Goal: Task Accomplishment & Management: Manage account settings

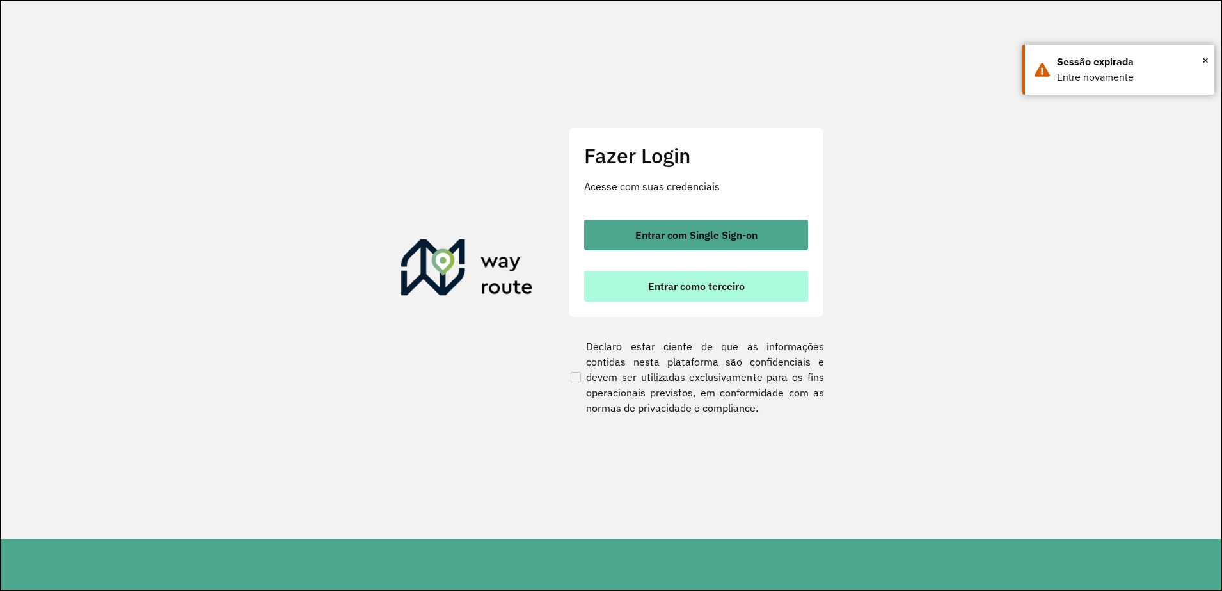
click at [690, 286] on span "Entrar como terceiro" at bounding box center [696, 286] width 97 height 10
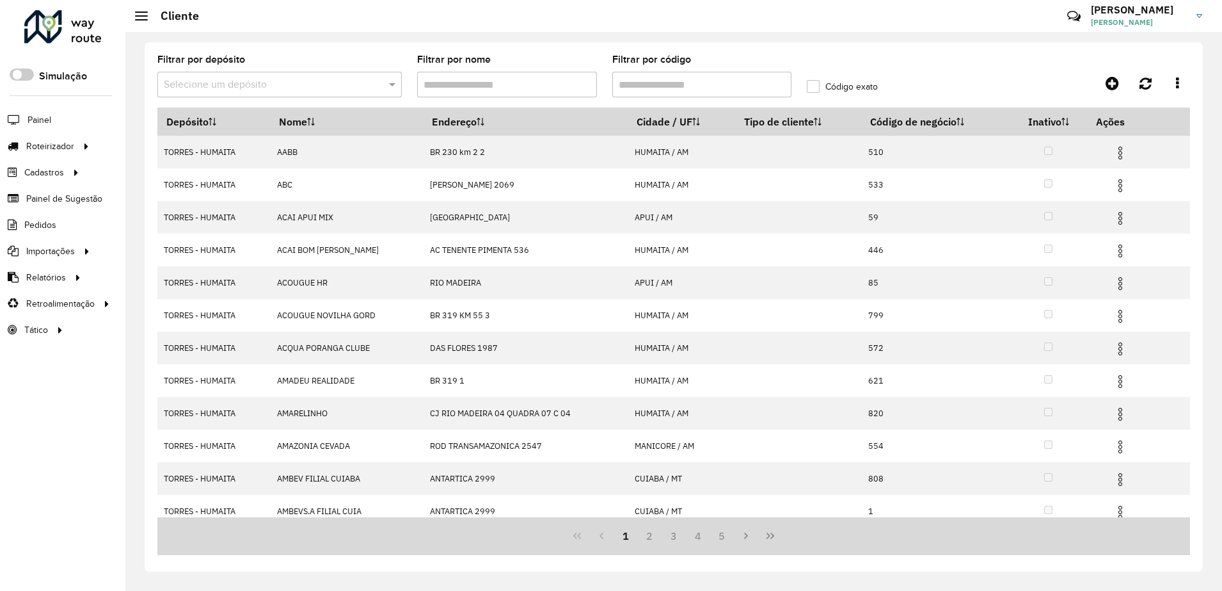
click at [654, 84] on input "Filtrar por código" at bounding box center [702, 85] width 180 height 26
drag, startPoint x: 513, startPoint y: 228, endPoint x: 525, endPoint y: 237, distance: 14.6
click at [0, 0] on span "Veículo" at bounding box center [0, 0] width 0 height 0
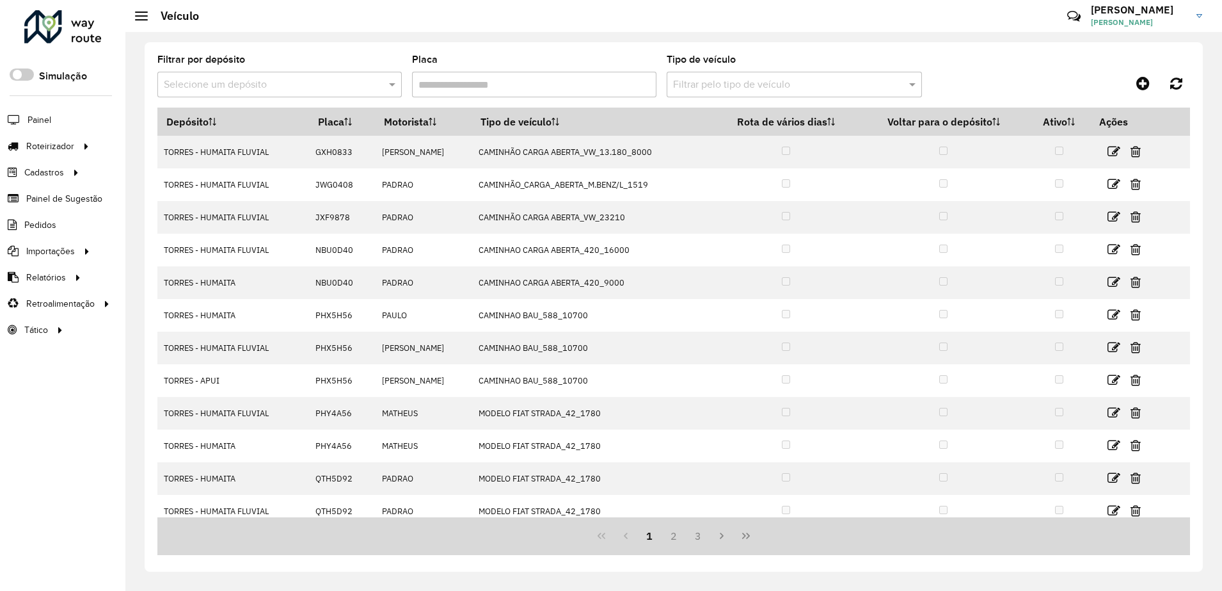
click at [566, 90] on input "Placa" at bounding box center [534, 85] width 244 height 26
click at [371, 83] on div at bounding box center [279, 85] width 244 height 16
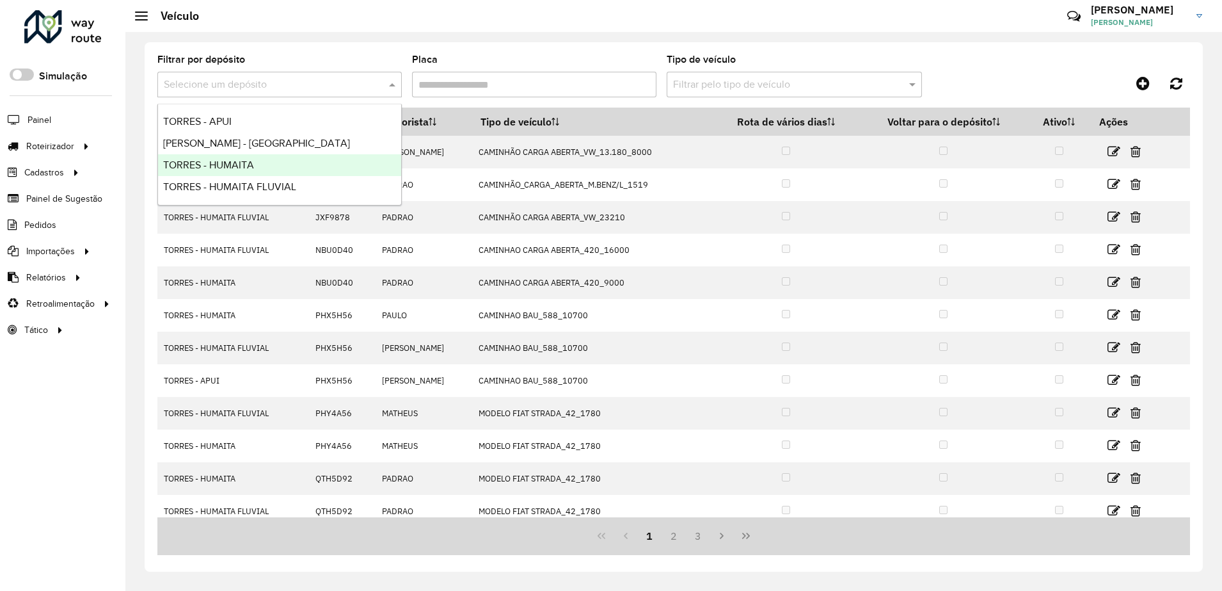
click at [289, 168] on div "TORRES - HUMAITA" at bounding box center [279, 165] width 243 height 22
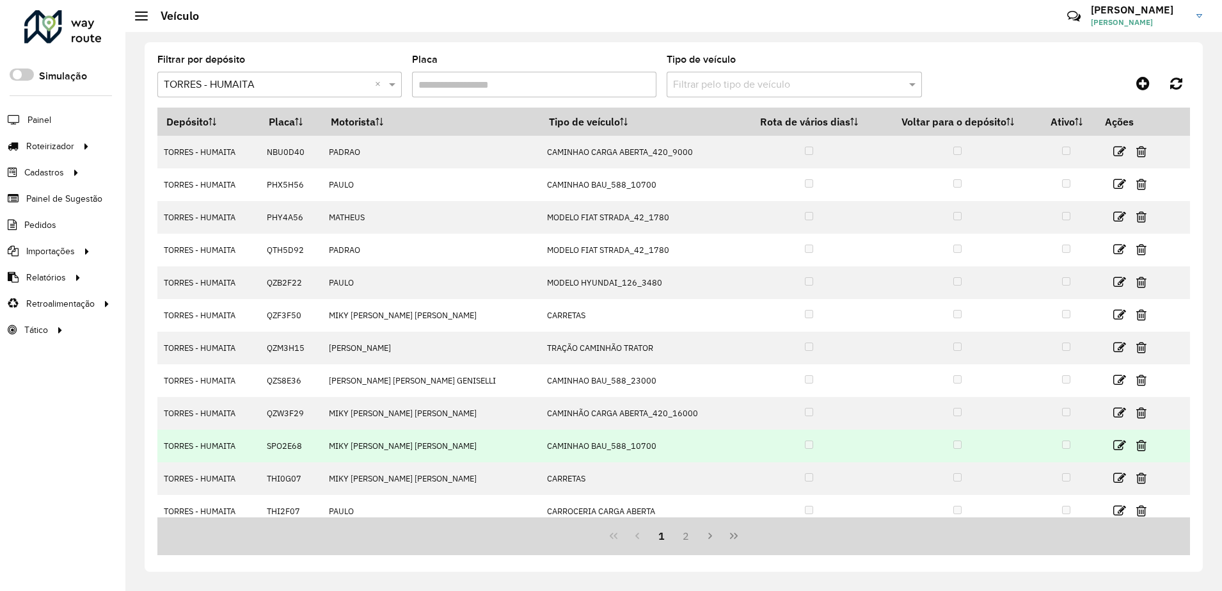
scroll to position [10, 0]
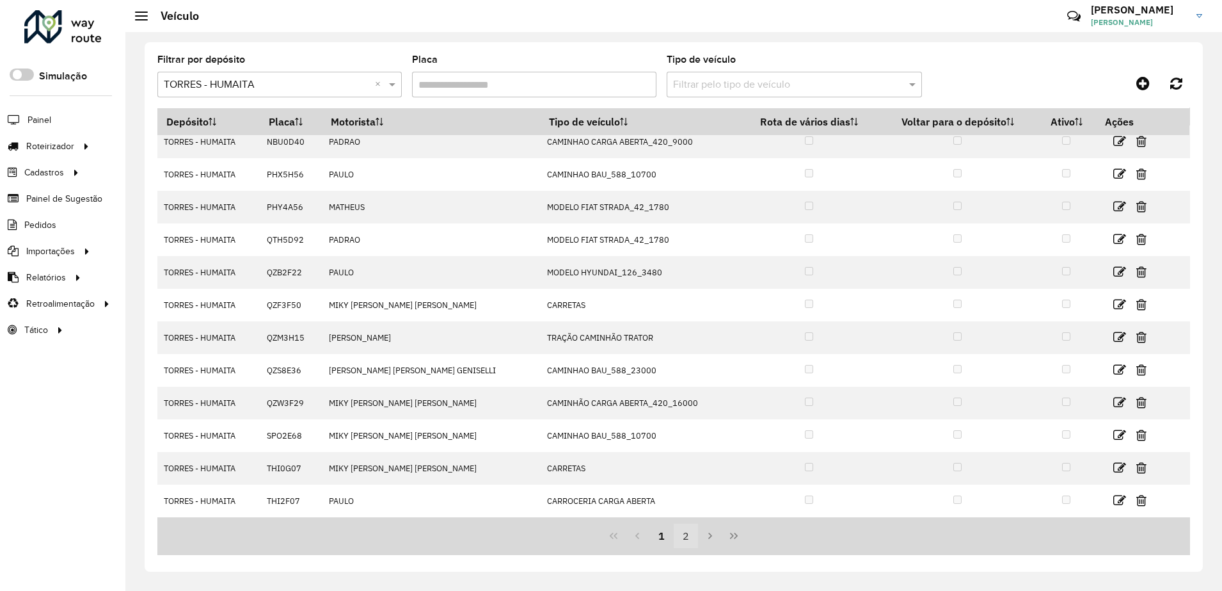
click at [685, 538] on button "2" at bounding box center [686, 535] width 24 height 24
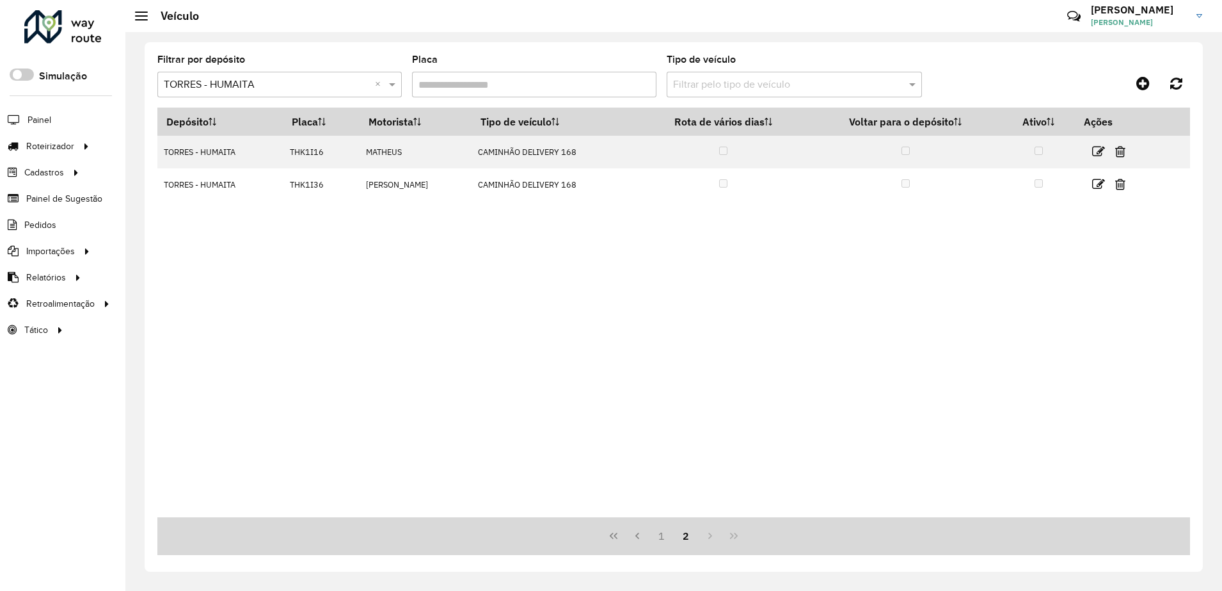
scroll to position [0, 0]
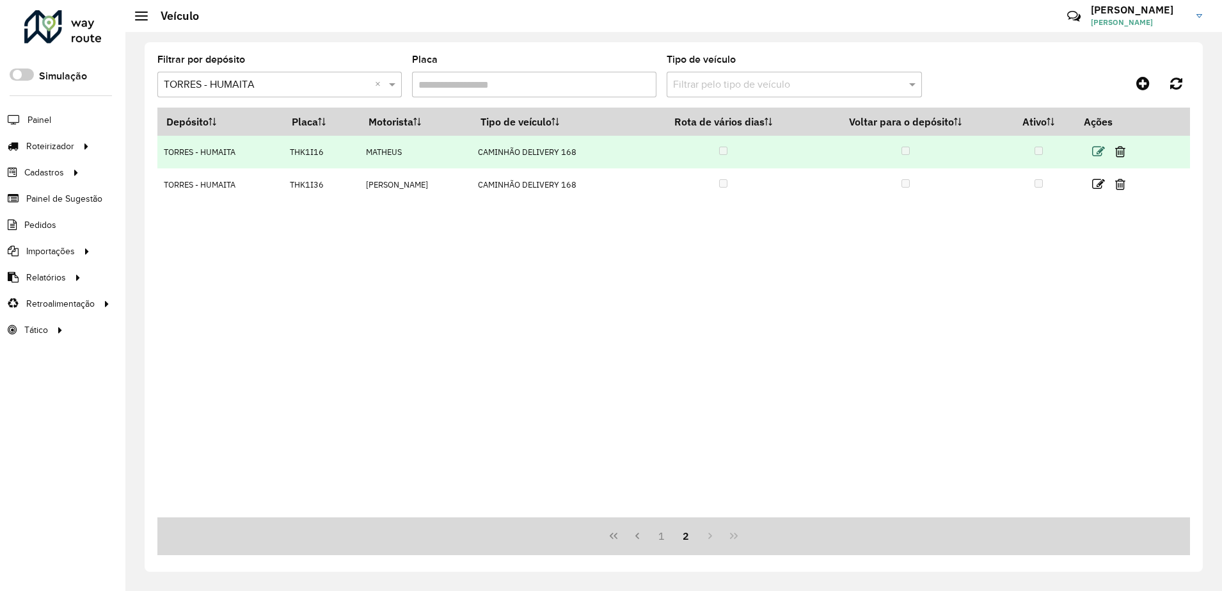
click at [1102, 150] on icon at bounding box center [1098, 151] width 13 height 13
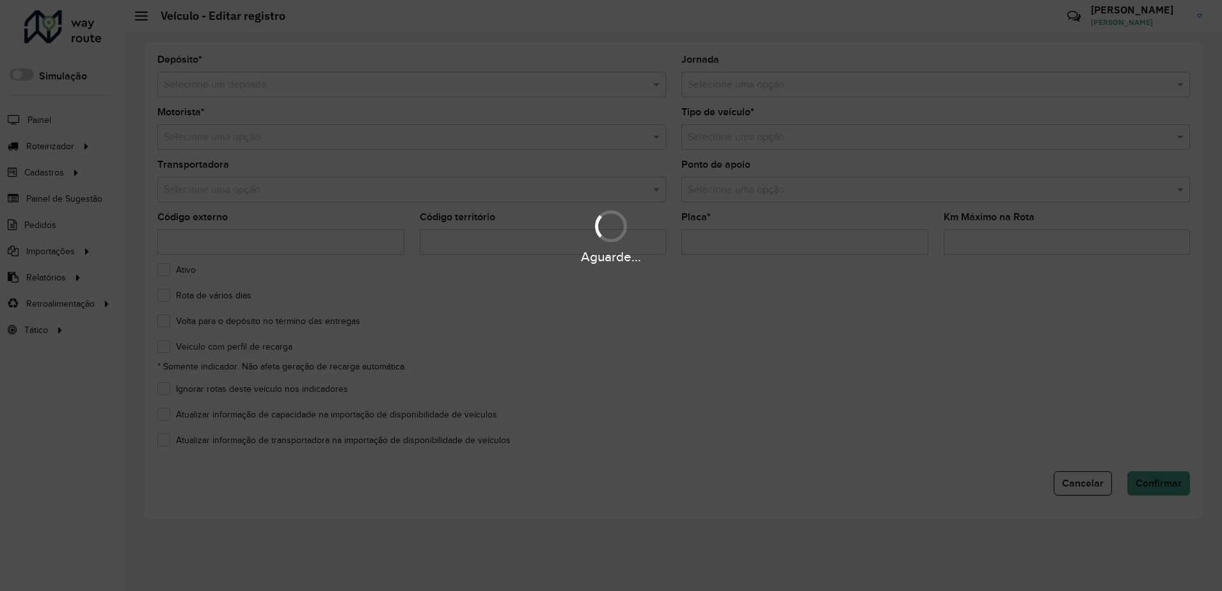
type input "*******"
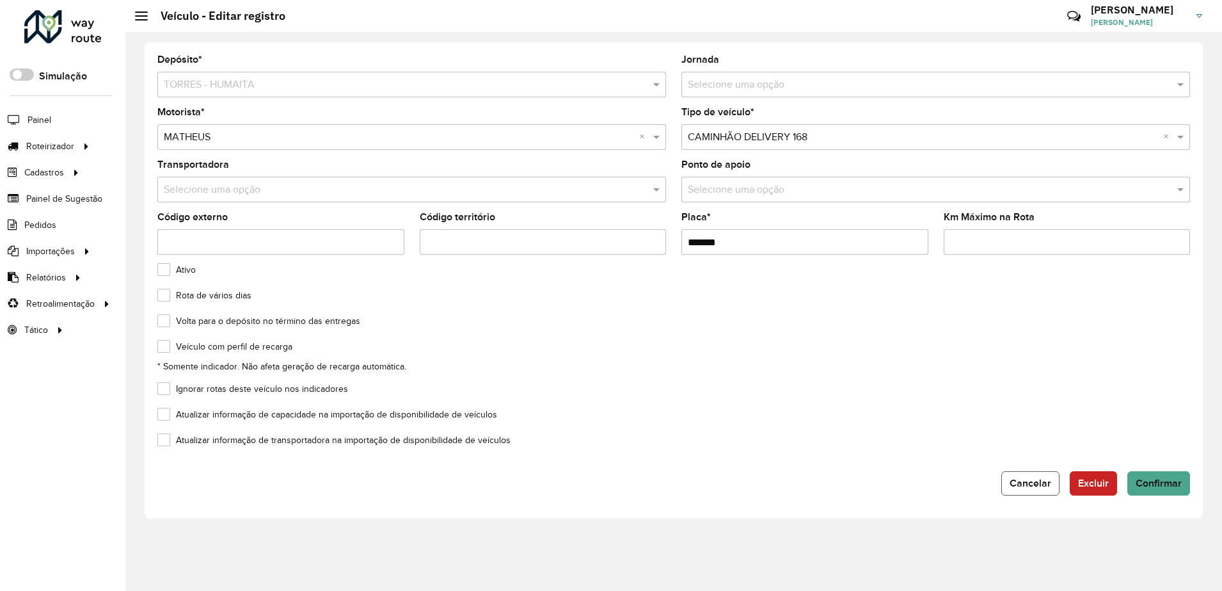
click at [1029, 490] on button "Cancelar" at bounding box center [1031, 483] width 58 height 24
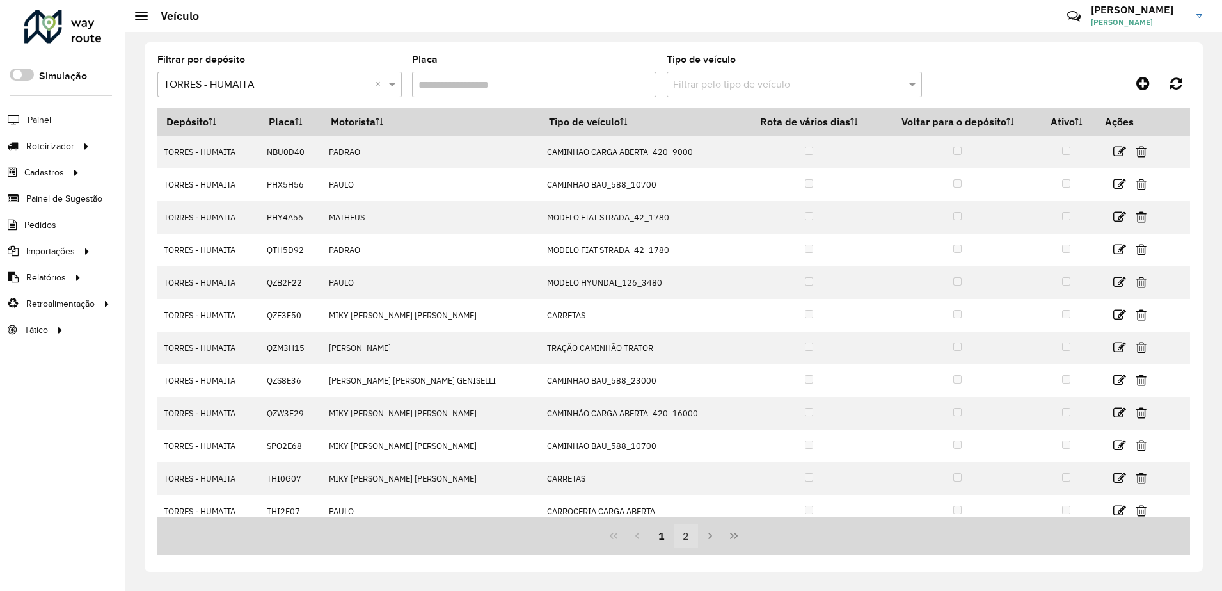
click at [681, 538] on button "2" at bounding box center [686, 535] width 24 height 24
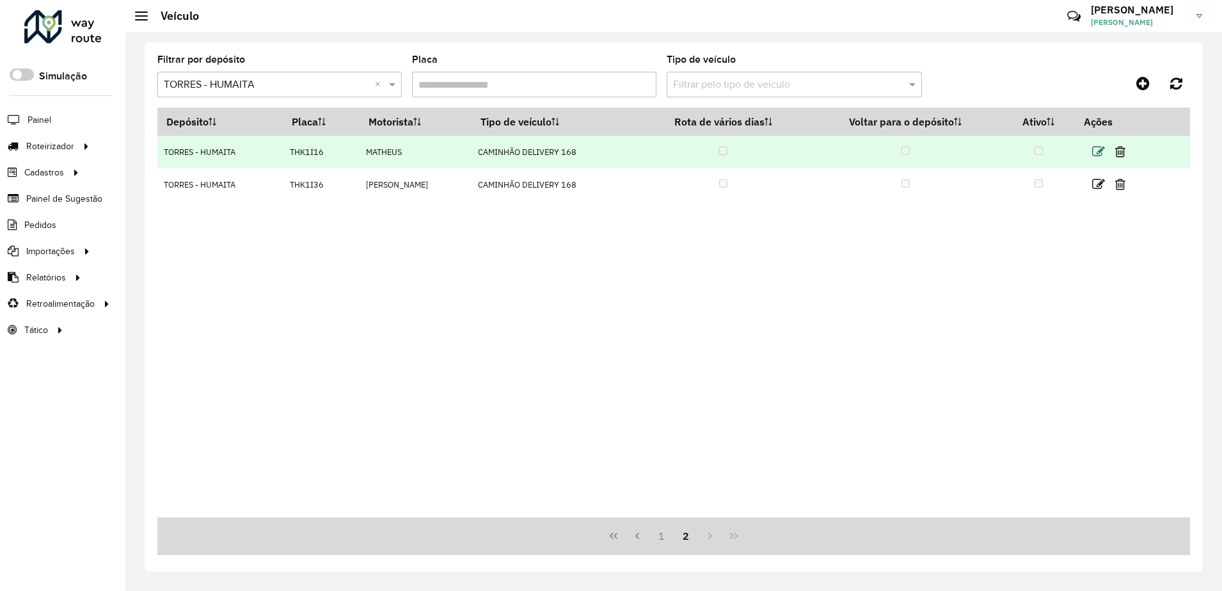
click at [1101, 148] on icon at bounding box center [1098, 151] width 13 height 13
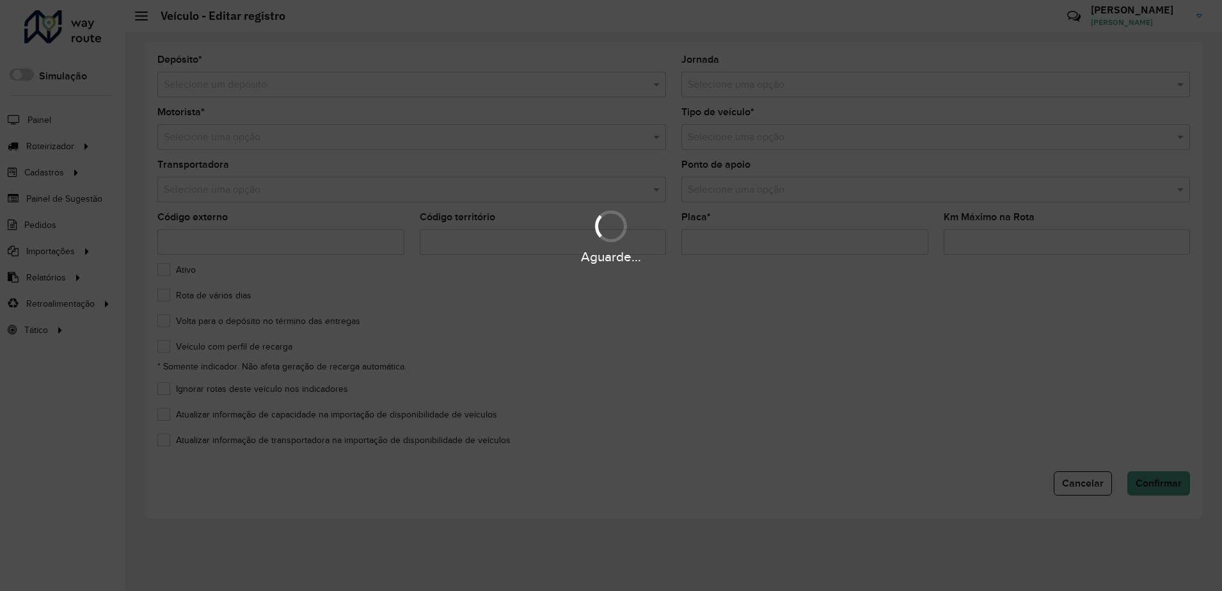
type input "*******"
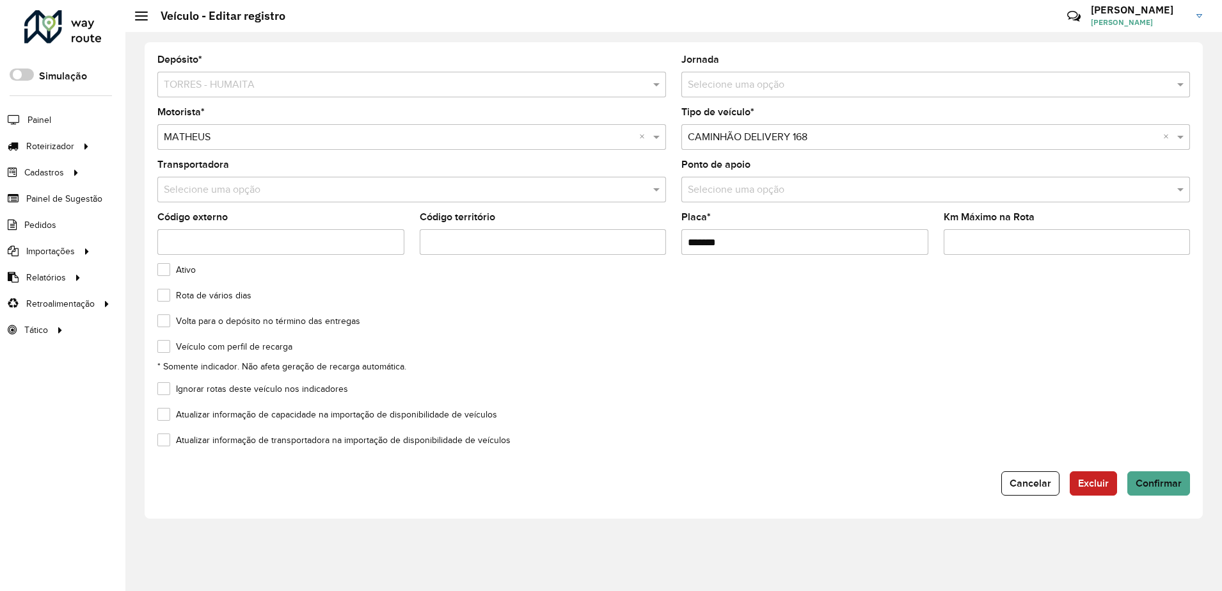
click at [810, 452] on formly-field "Atualizar informação de transportadora na importação de disponibilidade de veíc…" at bounding box center [674, 448] width 1048 height 26
click at [1035, 490] on button "Cancelar" at bounding box center [1031, 483] width 58 height 24
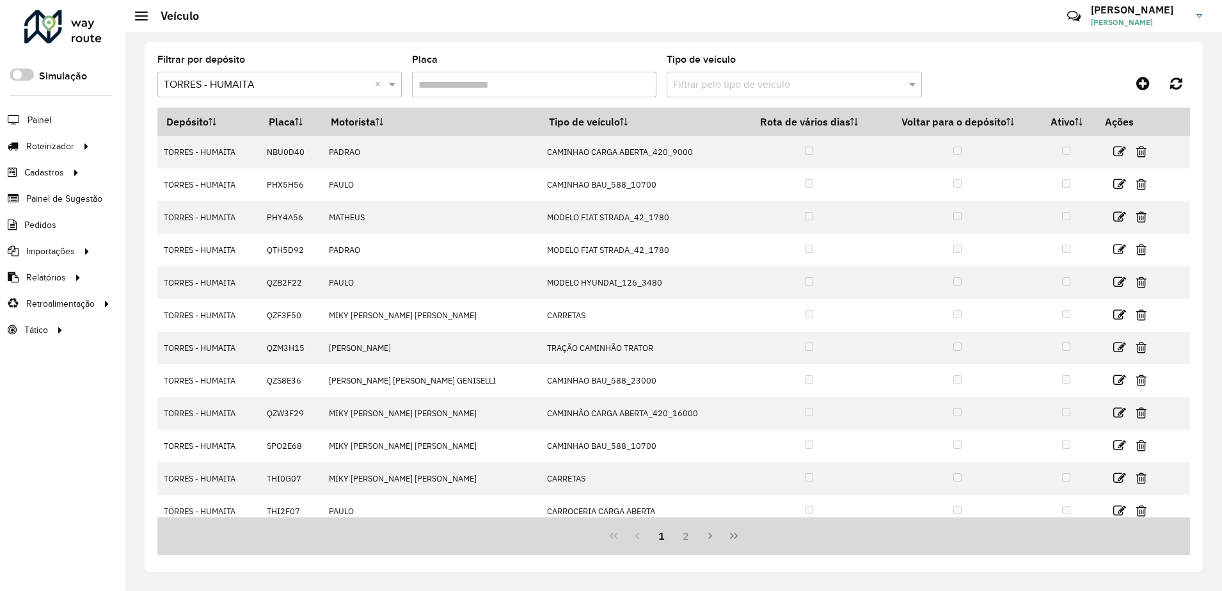
click at [529, 84] on input "Placa" at bounding box center [534, 85] width 244 height 26
click at [682, 538] on button "2" at bounding box center [686, 535] width 24 height 24
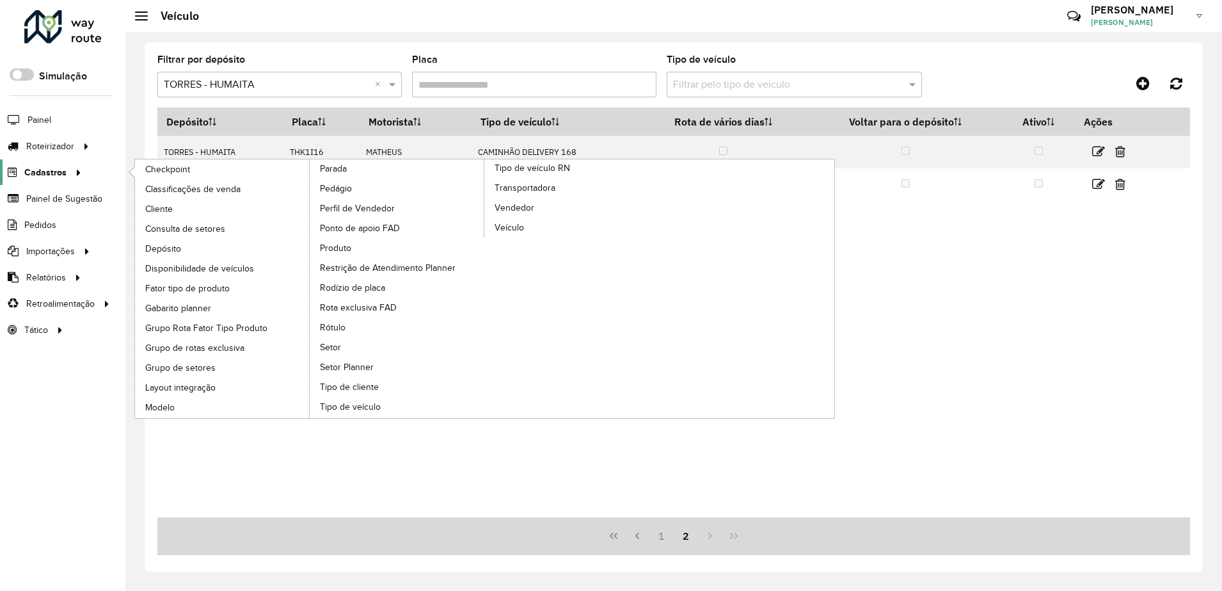
click at [56, 164] on link "Cadastros" at bounding box center [43, 172] width 86 height 26
click at [358, 403] on span "Tipo de veículo" at bounding box center [351, 406] width 63 height 13
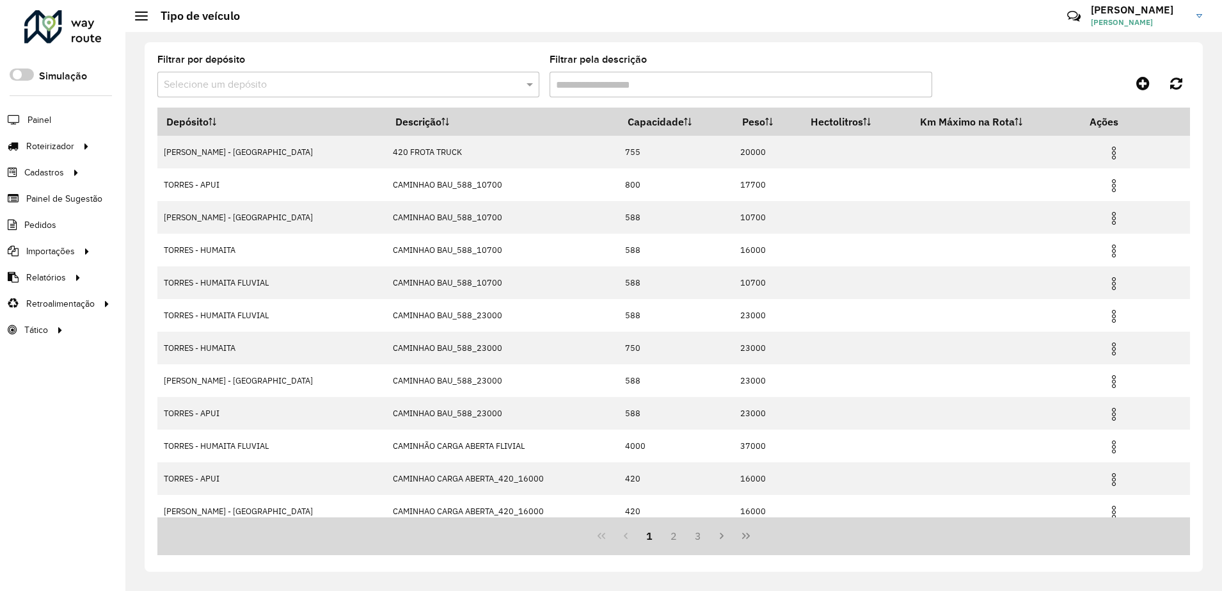
click at [371, 99] on formly-field "Filtrar por depósito Selecione um depósito" at bounding box center [348, 81] width 382 height 52
click at [372, 84] on input "text" at bounding box center [336, 84] width 344 height 15
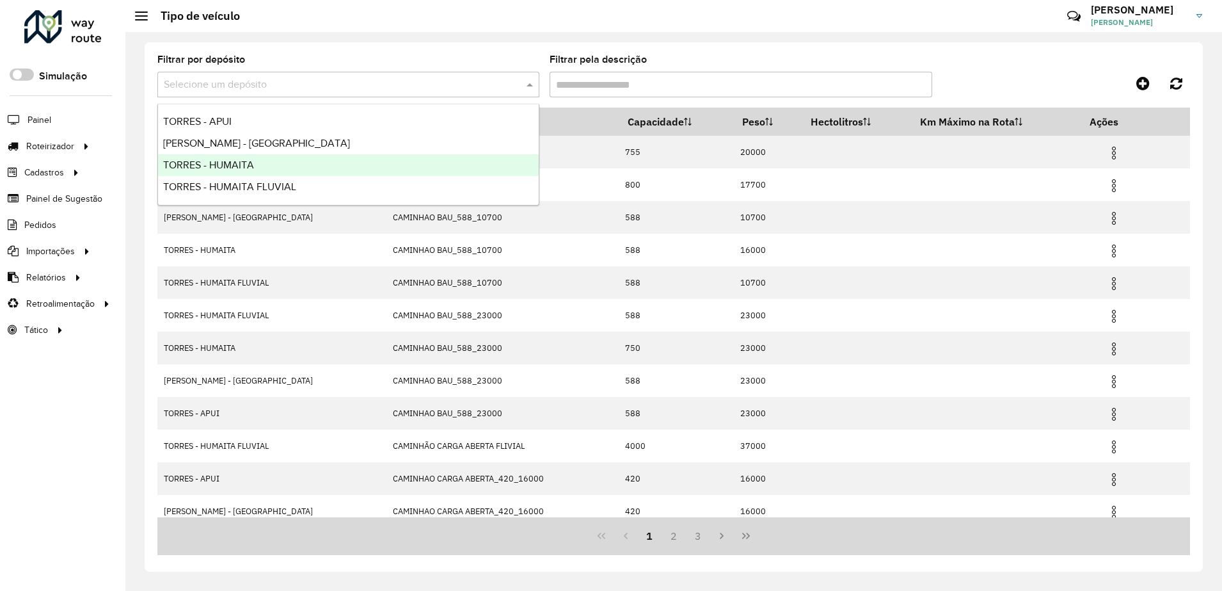
click at [275, 166] on div "TORRES - HUMAITA" at bounding box center [348, 165] width 381 height 22
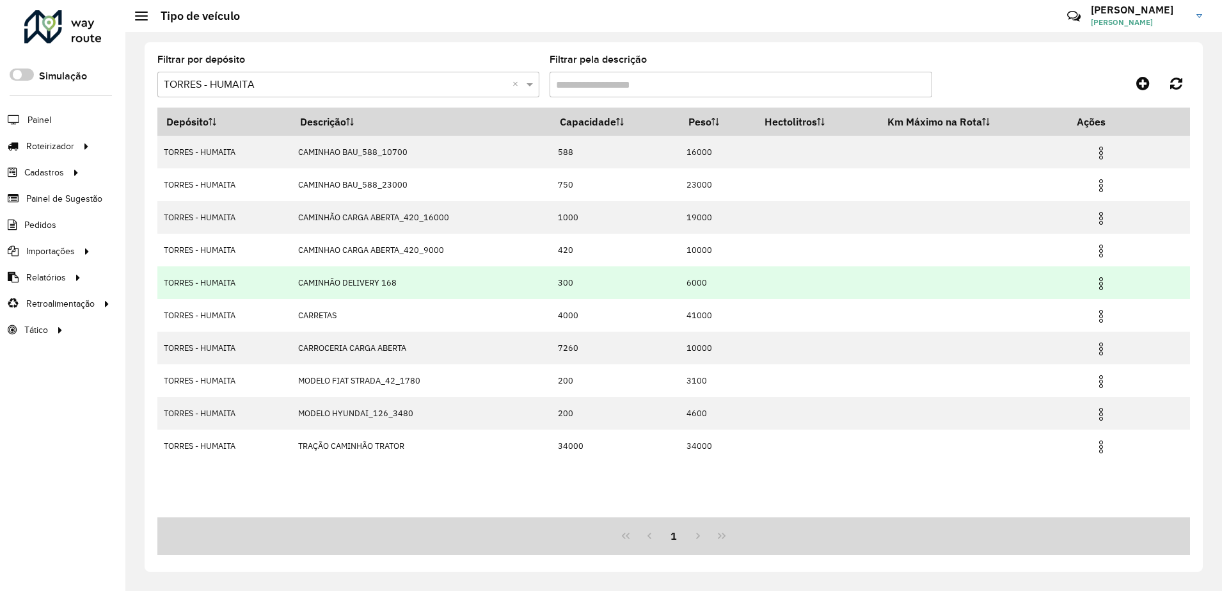
click at [1098, 285] on img at bounding box center [1101, 283] width 15 height 15
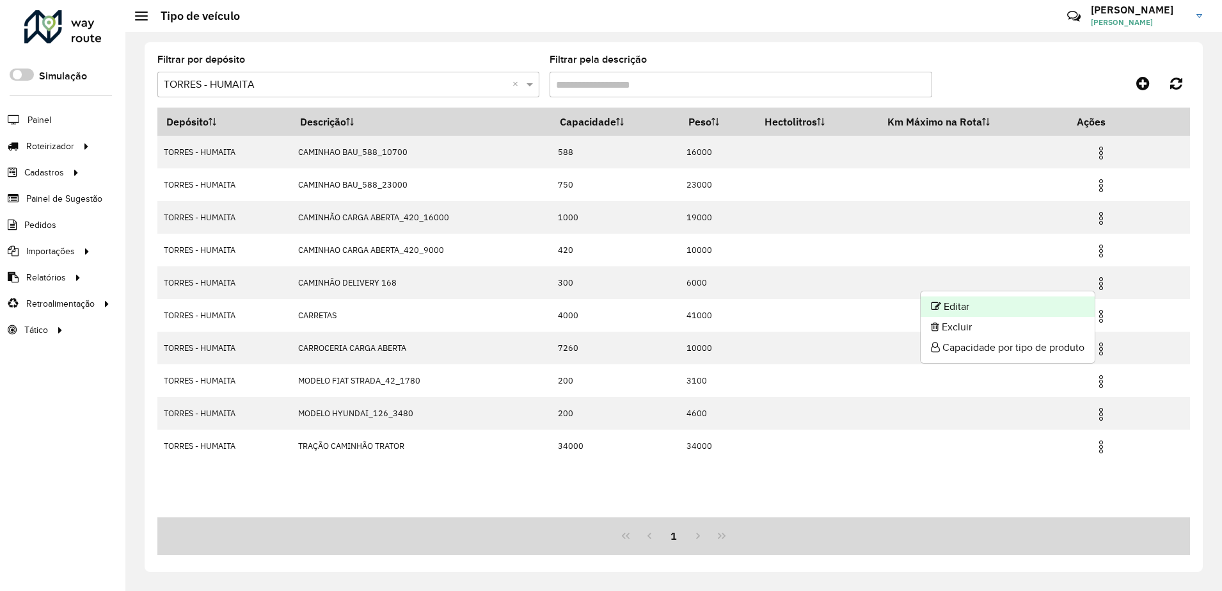
click at [1021, 302] on li "Editar" at bounding box center [1008, 306] width 174 height 20
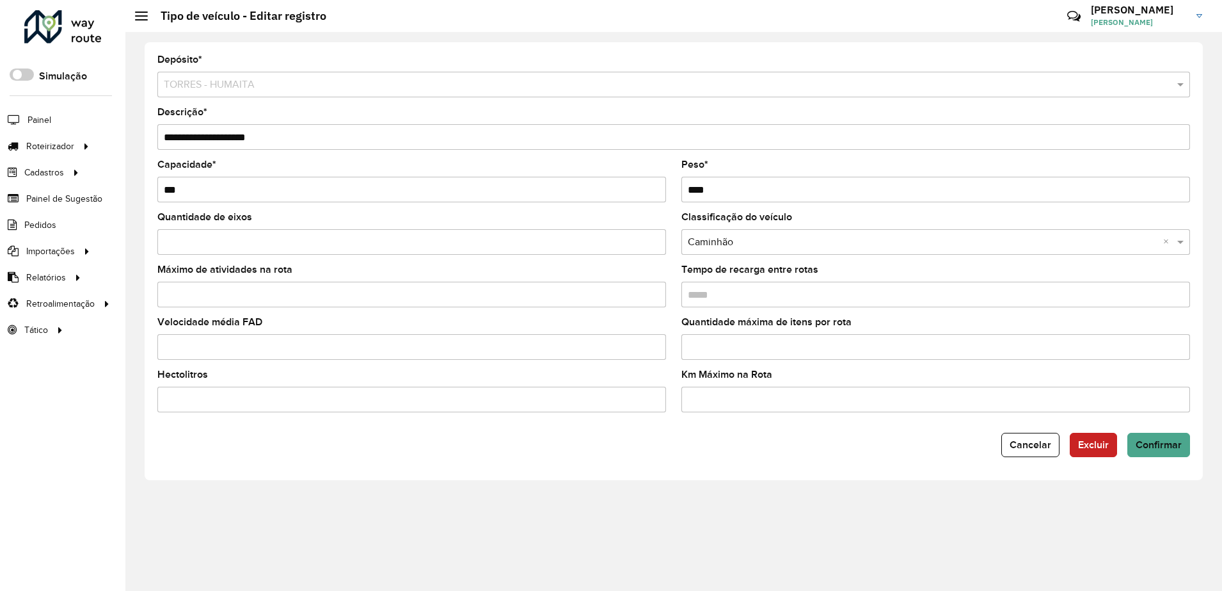
drag, startPoint x: 740, startPoint y: 189, endPoint x: 671, endPoint y: 186, distance: 69.8
click at [675, 191] on formly-field "Peso * ****" at bounding box center [936, 186] width 524 height 52
type input "****"
drag, startPoint x: 211, startPoint y: 194, endPoint x: 151, endPoint y: 195, distance: 60.2
click at [151, 195] on formly-field "Capacidade * ***" at bounding box center [412, 186] width 524 height 52
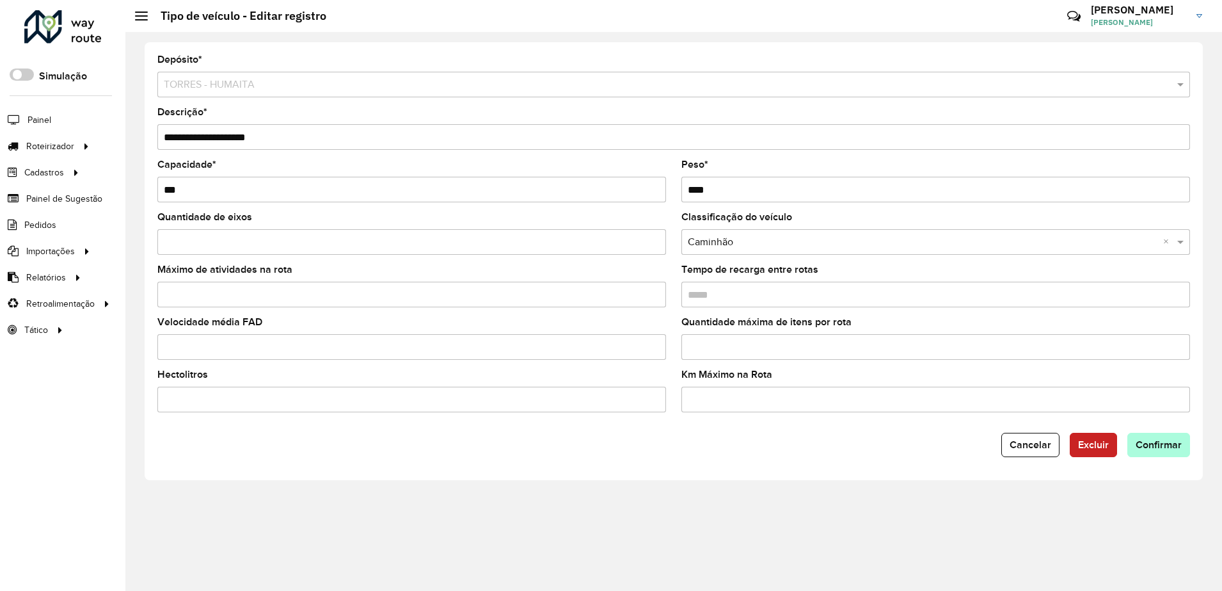
type input "***"
click at [1187, 455] on button "Confirmar" at bounding box center [1159, 445] width 63 height 24
